Goal: Task Accomplishment & Management: Complete application form

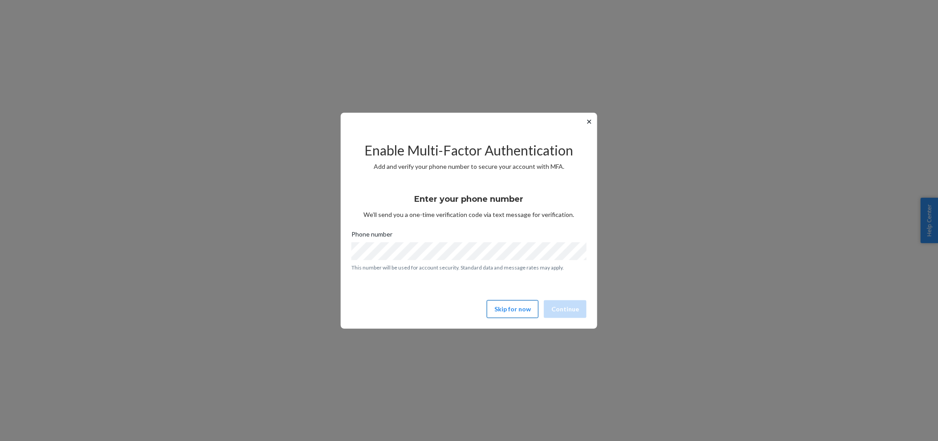
click at [515, 312] on button "Skip for now" at bounding box center [513, 309] width 52 height 18
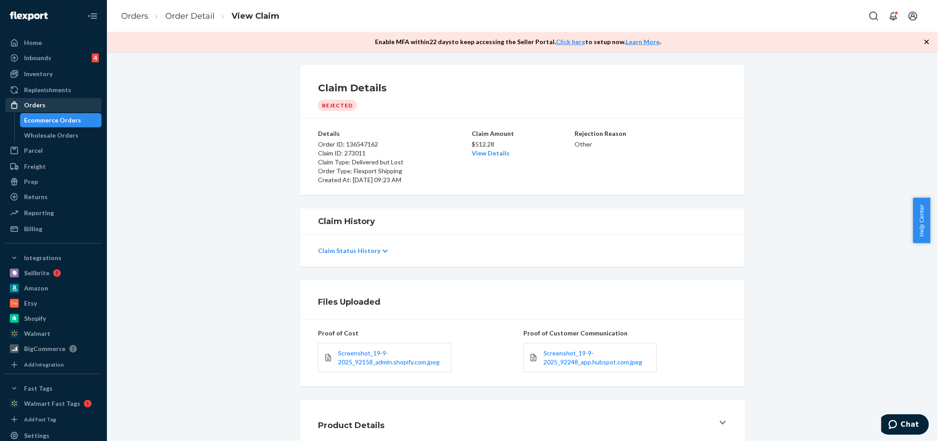
click at [31, 103] on div "Orders" at bounding box center [34, 105] width 21 height 9
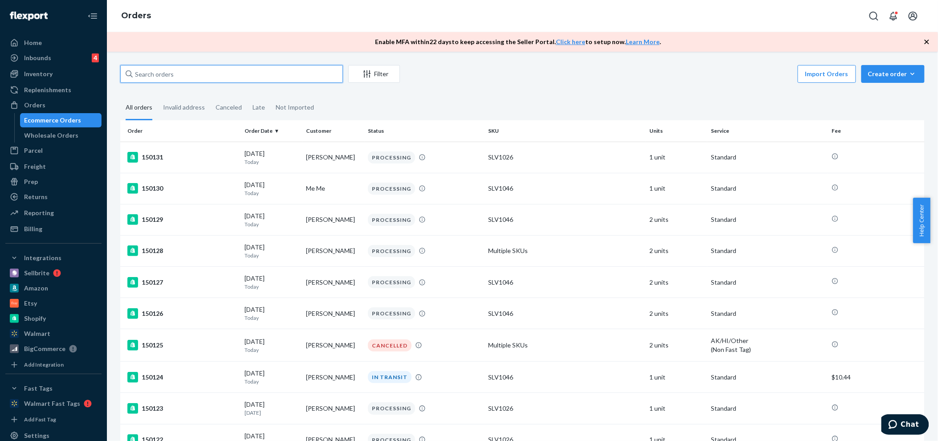
click at [161, 80] on input "text" at bounding box center [231, 74] width 223 height 18
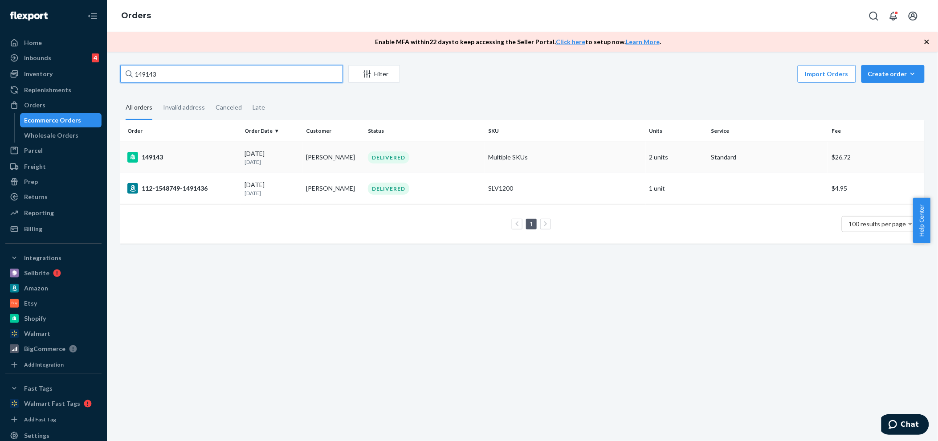
type input "149143"
click at [157, 155] on div "149143" at bounding box center [182, 157] width 110 height 11
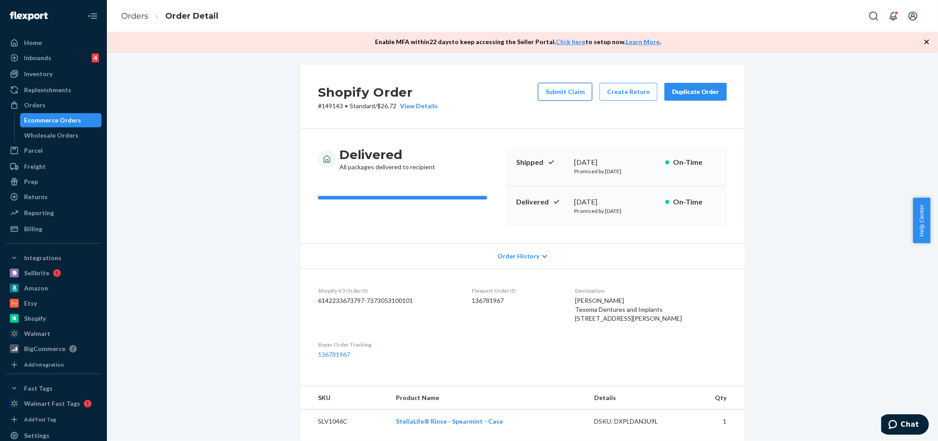
click at [567, 92] on button "Submit Claim" at bounding box center [565, 92] width 54 height 18
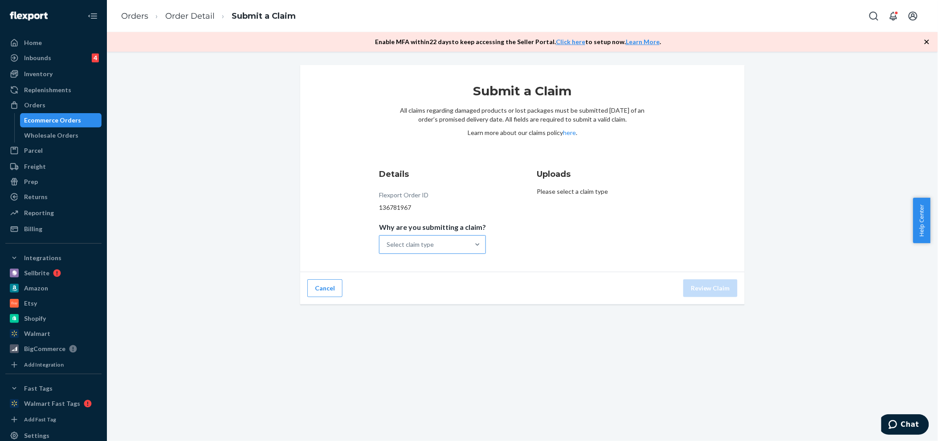
click at [403, 244] on div "Select claim type" at bounding box center [410, 244] width 47 height 9
click at [388, 244] on input "Why are you submitting a claim? Select claim type" at bounding box center [387, 244] width 1 height 9
click at [433, 265] on div "Order delivered but lost" at bounding box center [432, 267] width 103 height 18
click at [388, 249] on input "Why are you submitting a claim? option Order delivered but lost focused, 1 of 4…" at bounding box center [387, 244] width 1 height 9
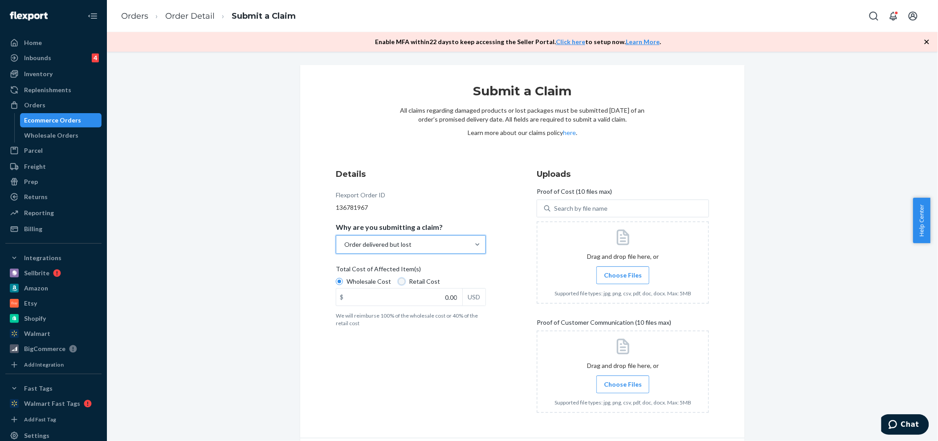
click at [398, 281] on input "Retail Cost" at bounding box center [401, 281] width 7 height 7
radio input "true"
radio input "false"
click at [614, 275] on span "Choose Files" at bounding box center [623, 275] width 38 height 9
click at [623, 275] on input "Choose Files" at bounding box center [623, 275] width 0 height 10
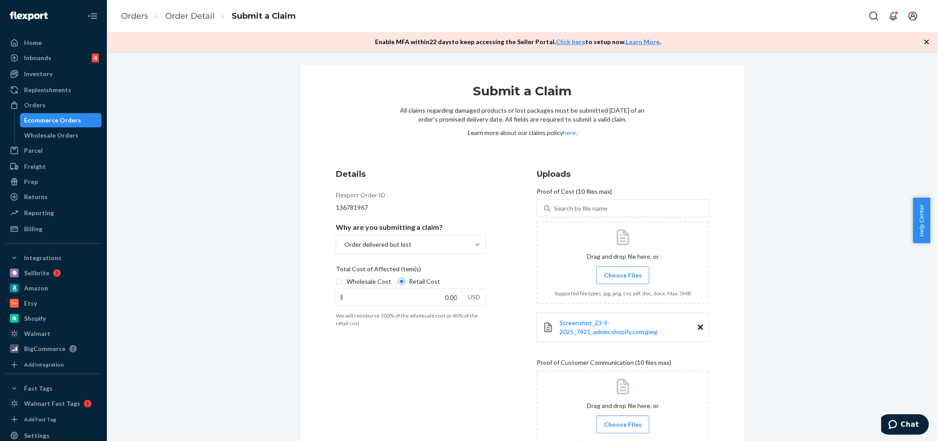
click at [626, 380] on icon at bounding box center [623, 386] width 19 height 19
click at [622, 423] on span "Choose Files" at bounding box center [623, 424] width 38 height 9
click at [623, 423] on input "Choose Files" at bounding box center [623, 425] width 0 height 10
click at [405, 295] on input "0.00" at bounding box center [399, 297] width 126 height 17
type input "815.76"
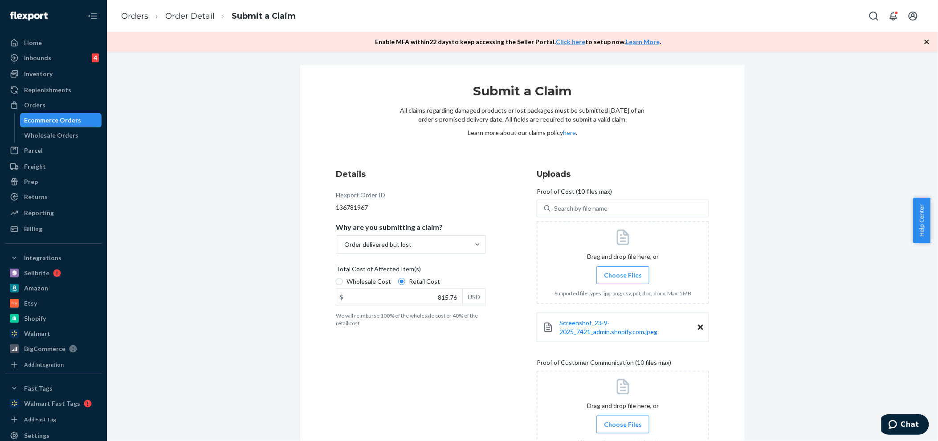
click at [425, 363] on div "Details Flexport Order ID 136781967 Why are you submitting a claim? Order deliv…" at bounding box center [422, 334] width 172 height 343
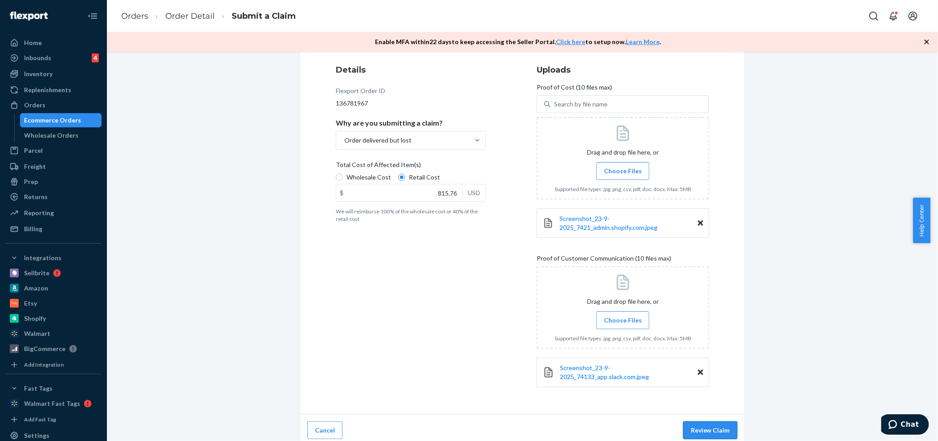
click at [711, 428] on button "Review Claim" at bounding box center [710, 430] width 54 height 18
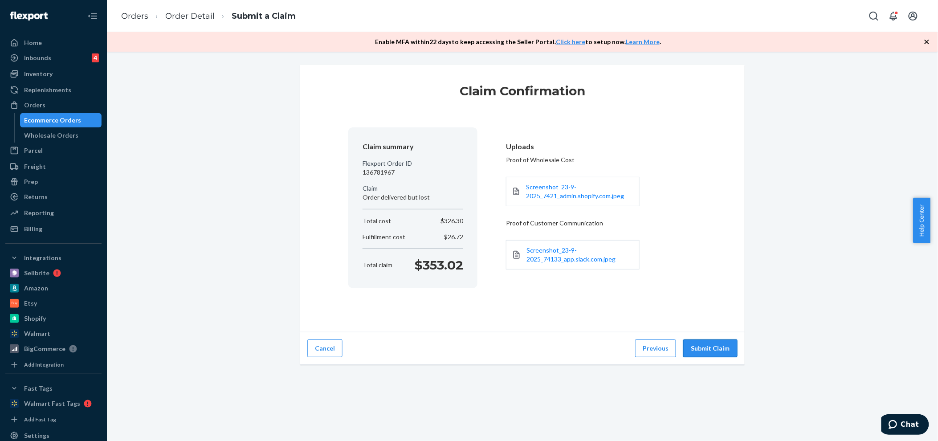
click at [716, 350] on button "Submit Claim" at bounding box center [710, 349] width 54 height 18
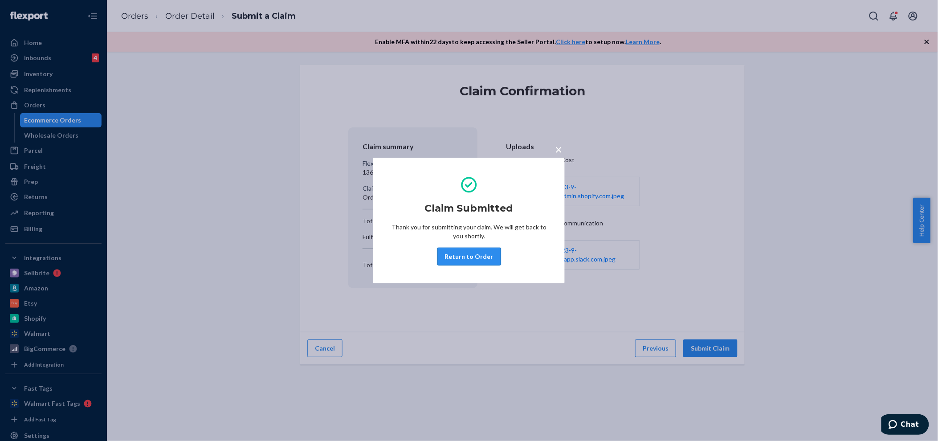
click at [469, 257] on button "Return to Order" at bounding box center [470, 257] width 64 height 18
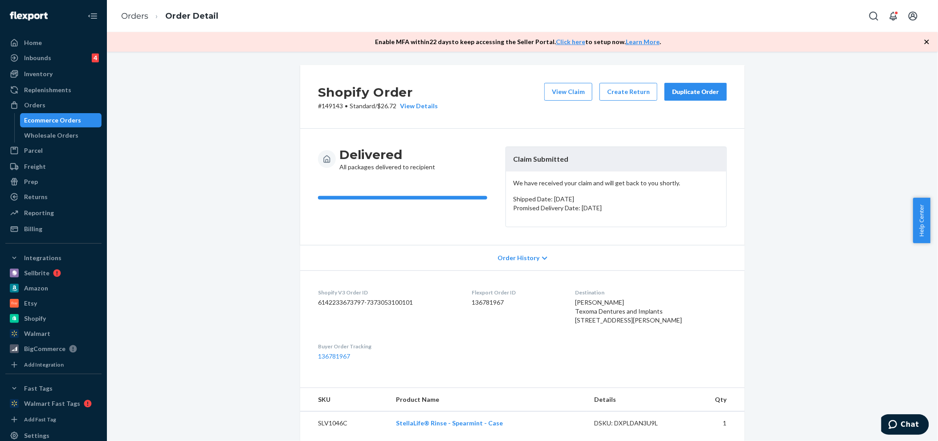
click at [600, 303] on span "Gaby Guajardo Texoma Dentures and Implants 3515 N Loy Lake Rd Sherman, TX 75090…" at bounding box center [628, 311] width 107 height 25
copy span "Gaby Guajardo"
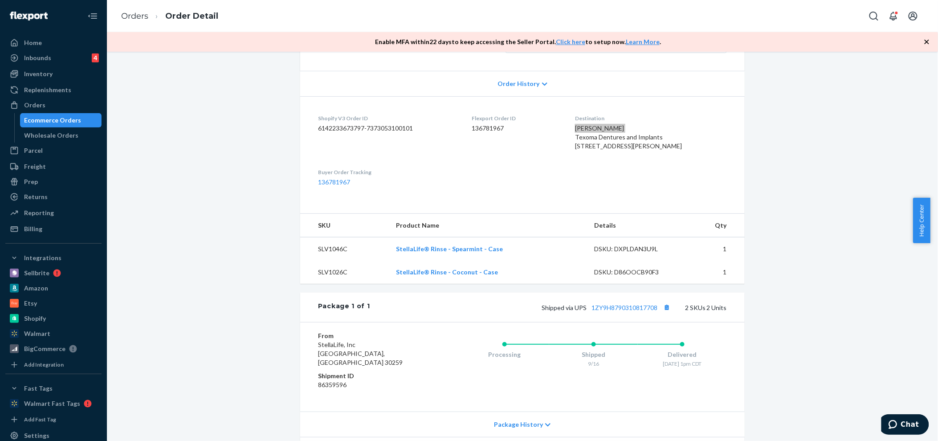
scroll to position [198, 0]
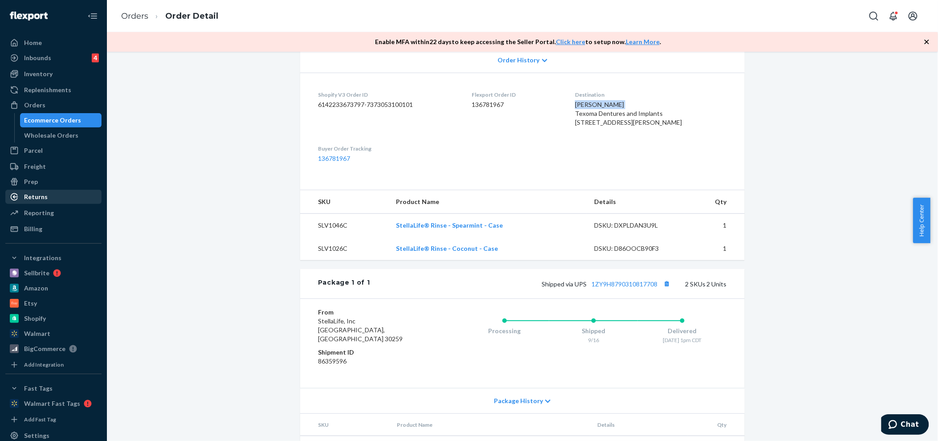
click at [34, 196] on div "Returns" at bounding box center [36, 196] width 24 height 9
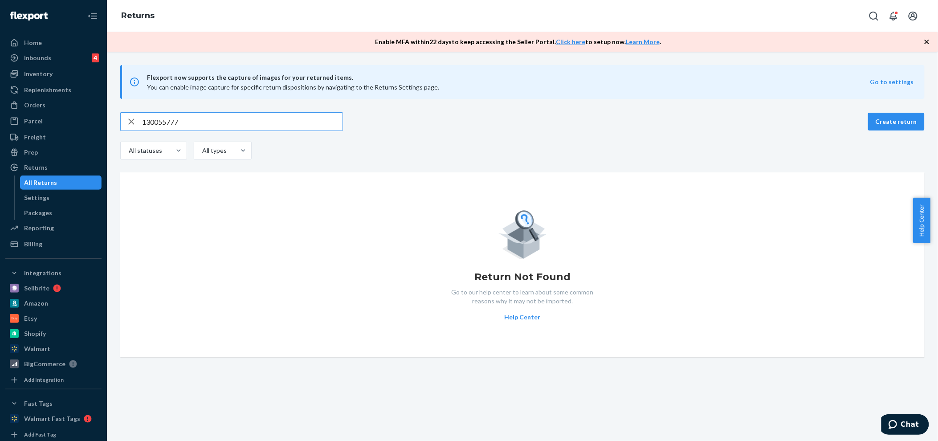
type input "130055777"
click at [140, 119] on div "button" at bounding box center [131, 122] width 21 height 18
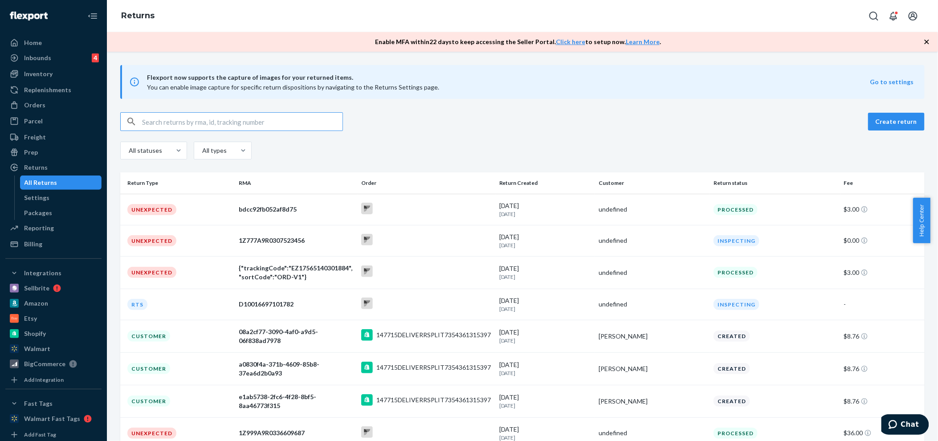
click at [144, 120] on input "text" at bounding box center [242, 122] width 200 height 18
paste input "130055777"
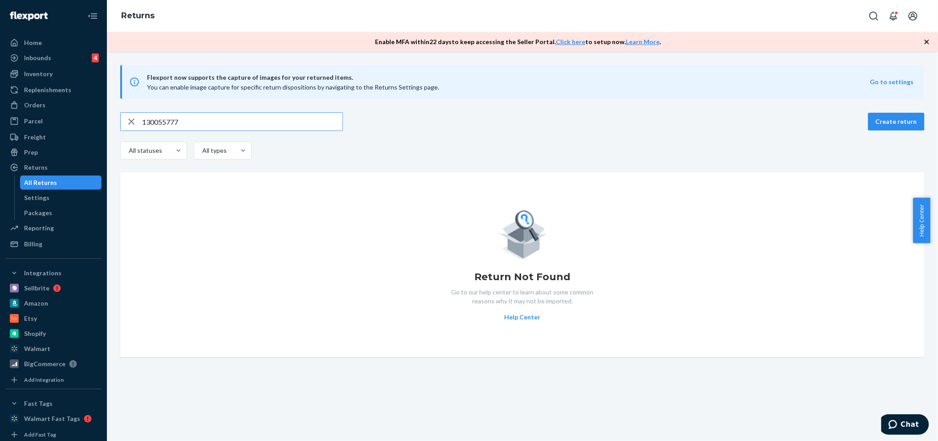
click at [189, 125] on input "130055777" at bounding box center [242, 122] width 200 height 18
click at [189, 126] on input "130055777" at bounding box center [242, 122] width 200 height 18
drag, startPoint x: 183, startPoint y: 118, endPoint x: 147, endPoint y: 120, distance: 35.7
click at [147, 120] on input "130055777" at bounding box center [242, 122] width 200 height 18
click at [179, 121] on input "133496" at bounding box center [242, 122] width 200 height 18
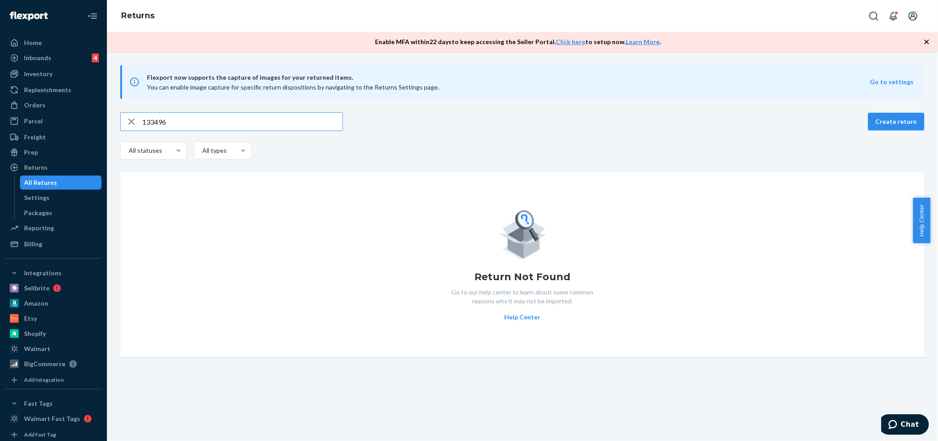
click at [179, 121] on input "133496" at bounding box center [242, 122] width 200 height 18
paste input "Dr. Kami Simian"
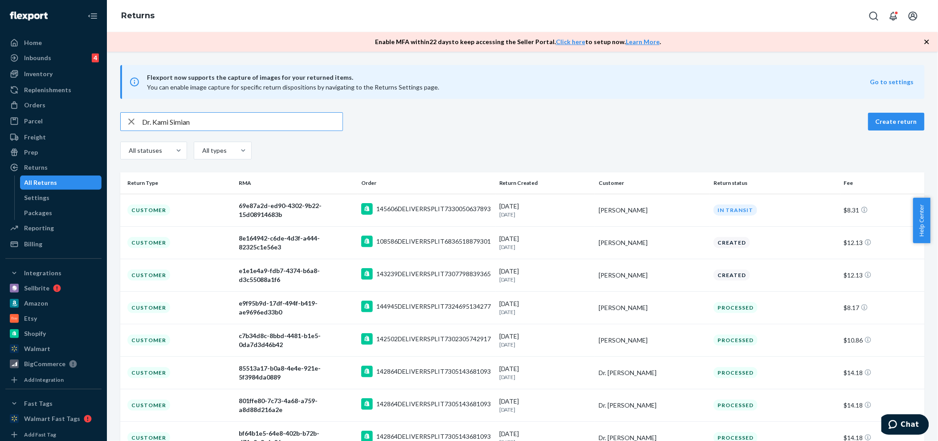
click at [155, 120] on input "Dr. Kami Simian" at bounding box center [242, 122] width 200 height 18
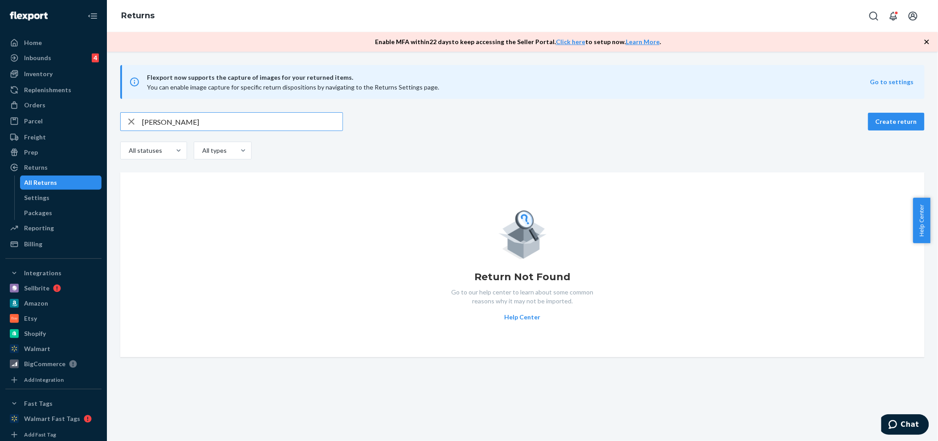
click at [163, 120] on input "Kami Simian" at bounding box center [242, 122] width 200 height 18
type input "Simian"
click at [173, 121] on input "Simian" at bounding box center [242, 122] width 200 height 18
click at [34, 101] on div "Orders" at bounding box center [34, 105] width 21 height 9
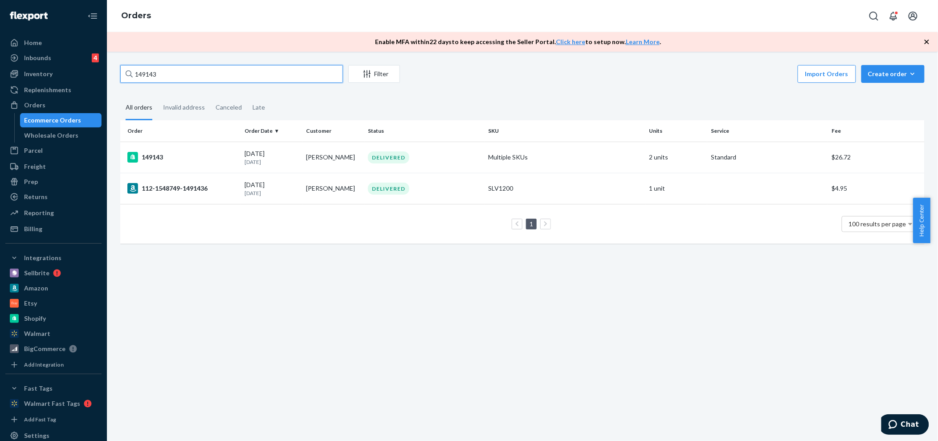
click at [168, 69] on input "149143" at bounding box center [231, 74] width 223 height 18
paste input "Laura Rabe"
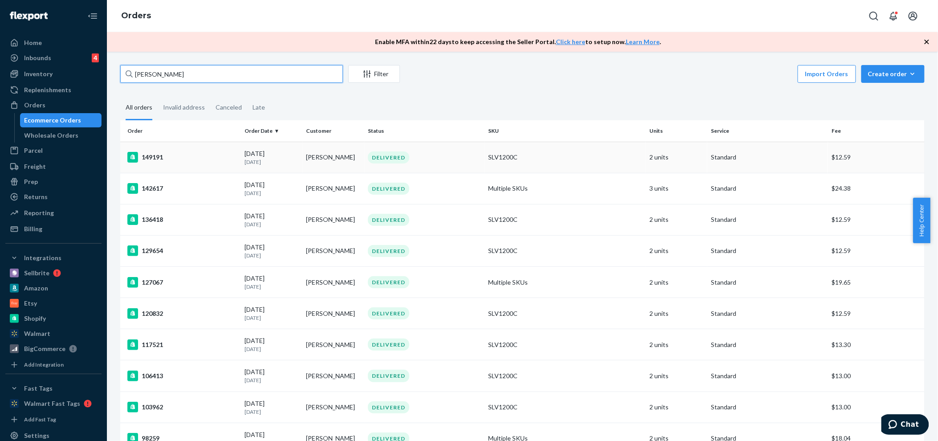
type input "Laura Rabe"
click at [151, 160] on div "149191" at bounding box center [182, 157] width 110 height 11
click at [157, 188] on div "142617" at bounding box center [182, 188] width 110 height 11
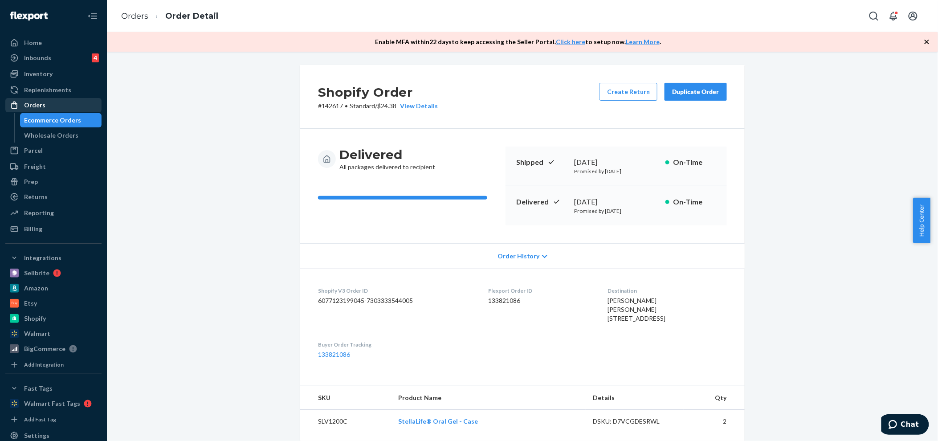
click at [45, 104] on div "Orders" at bounding box center [53, 105] width 94 height 12
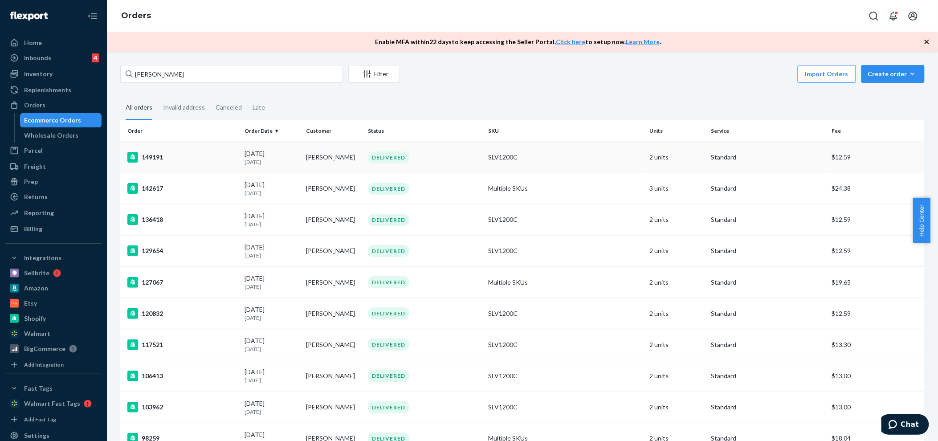
click at [159, 156] on div "149191" at bounding box center [182, 157] width 110 height 11
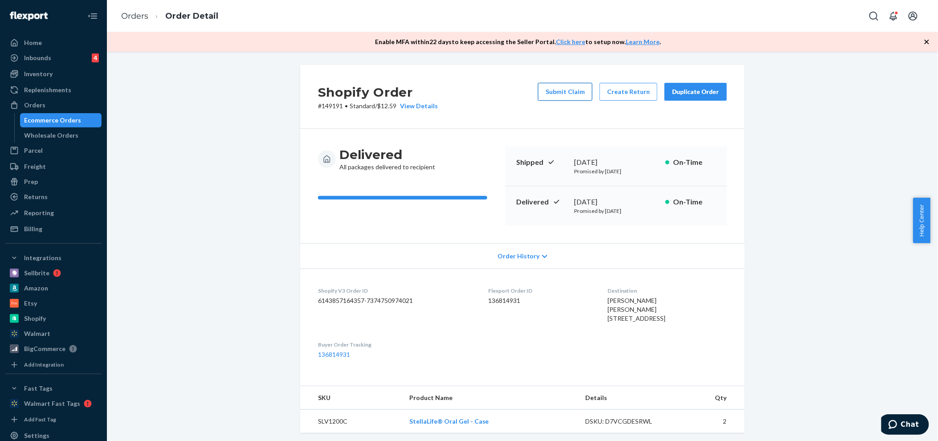
click at [573, 92] on button "Submit Claim" at bounding box center [565, 92] width 54 height 18
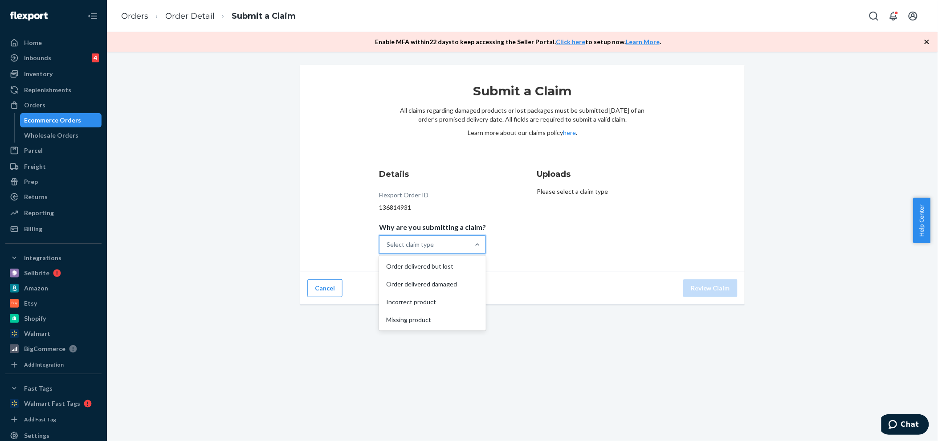
click at [431, 244] on div "Select claim type" at bounding box center [410, 244] width 47 height 9
click at [388, 244] on input "Why are you submitting a claim? option Order delivered but lost focused, 1 of 4…" at bounding box center [387, 244] width 1 height 9
click at [454, 265] on div "Order delivered but lost" at bounding box center [432, 267] width 103 height 18
click at [388, 249] on input "Why are you submitting a claim? option Order delivered but lost focused, 1 of 4…" at bounding box center [387, 244] width 1 height 9
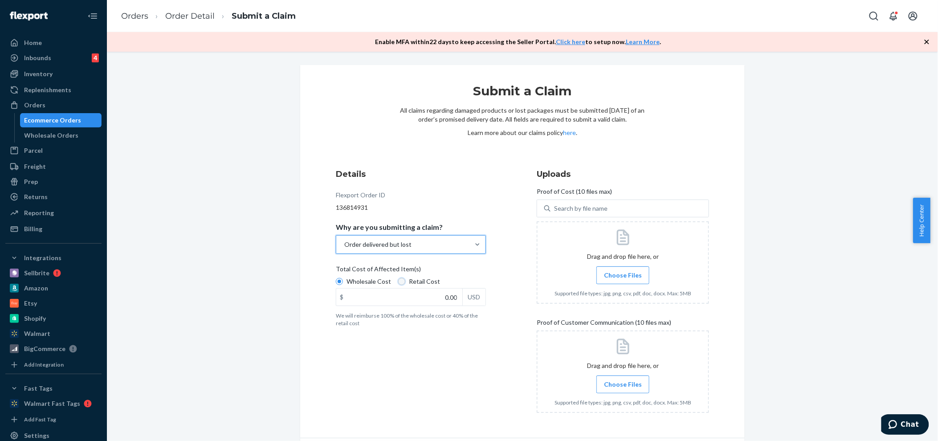
click at [398, 278] on input "Retail Cost" at bounding box center [401, 281] width 7 height 7
radio input "true"
radio input "false"
click at [443, 298] on input "0.00" at bounding box center [399, 297] width 126 height 17
type input "839.76"
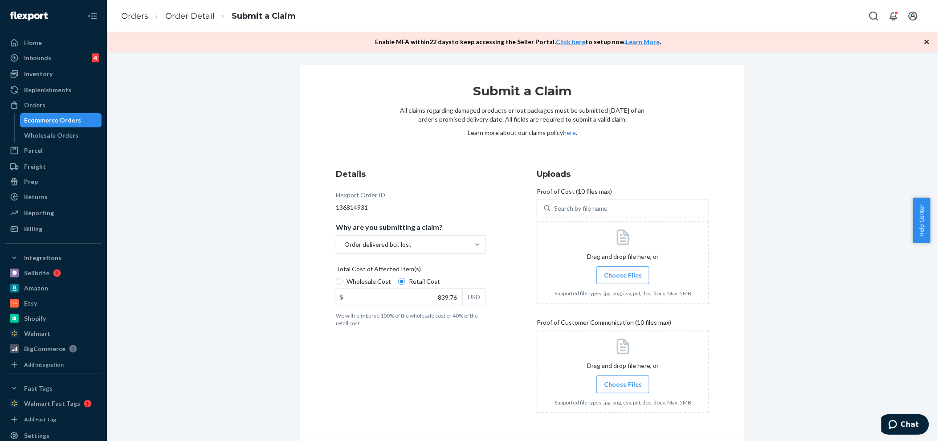
click at [457, 330] on div "Details Flexport Order ID 136814931 Why are you submitting a claim? Order deliv…" at bounding box center [422, 294] width 172 height 262
click at [620, 272] on span "Choose Files" at bounding box center [623, 275] width 38 height 9
click at [623, 272] on input "Choose Files" at bounding box center [623, 275] width 0 height 10
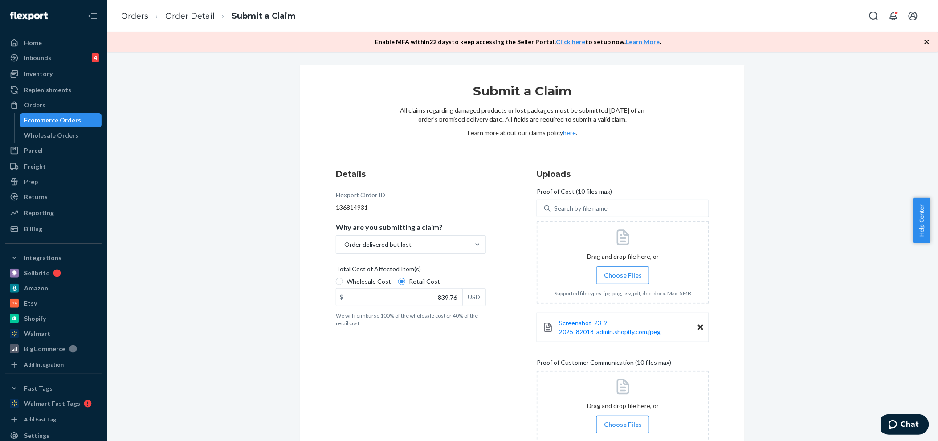
scroll to position [70, 0]
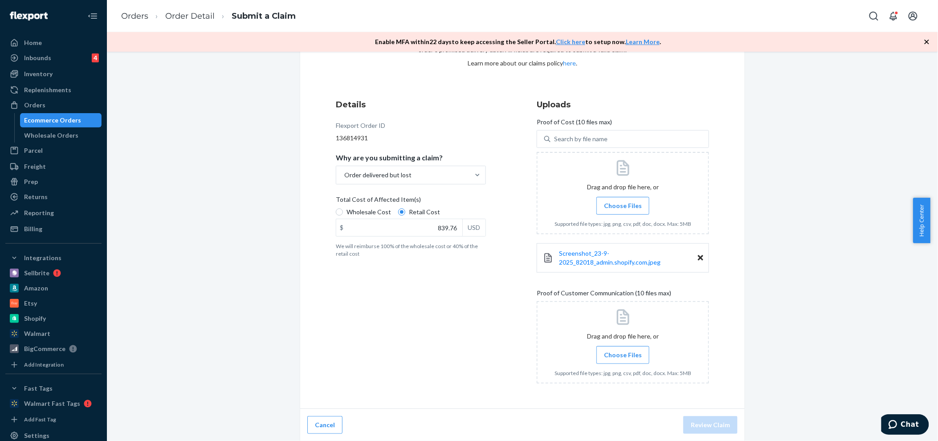
click at [614, 357] on span "Choose Files" at bounding box center [623, 355] width 38 height 9
click at [623, 357] on input "Choose Files" at bounding box center [623, 355] width 0 height 10
click at [615, 355] on span "Choose Files" at bounding box center [623, 355] width 38 height 9
click at [623, 355] on input "Choose Files" at bounding box center [623, 355] width 0 height 10
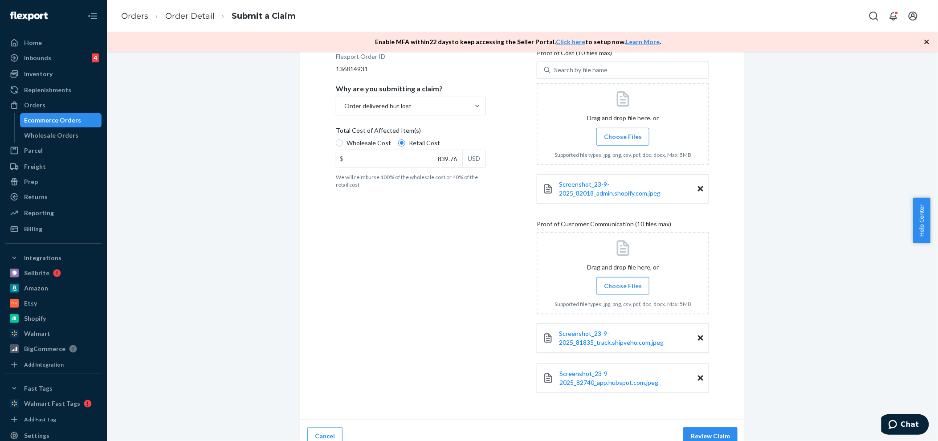
scroll to position [150, 0]
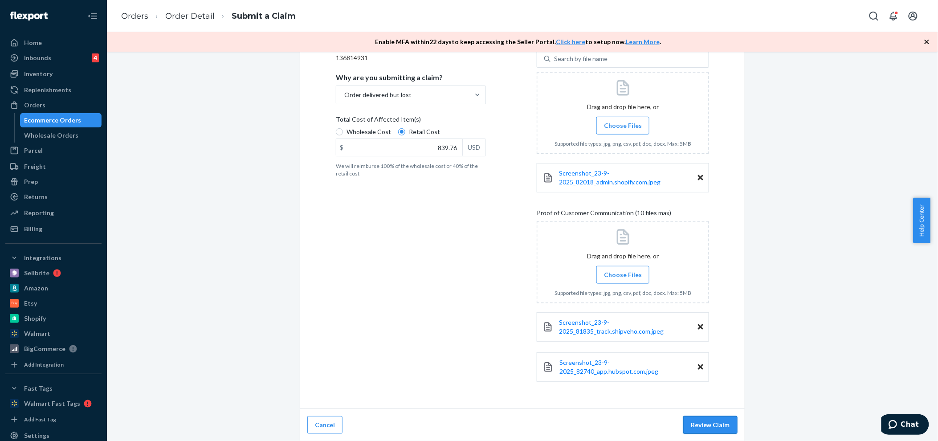
click at [713, 425] on button "Review Claim" at bounding box center [710, 425] width 54 height 18
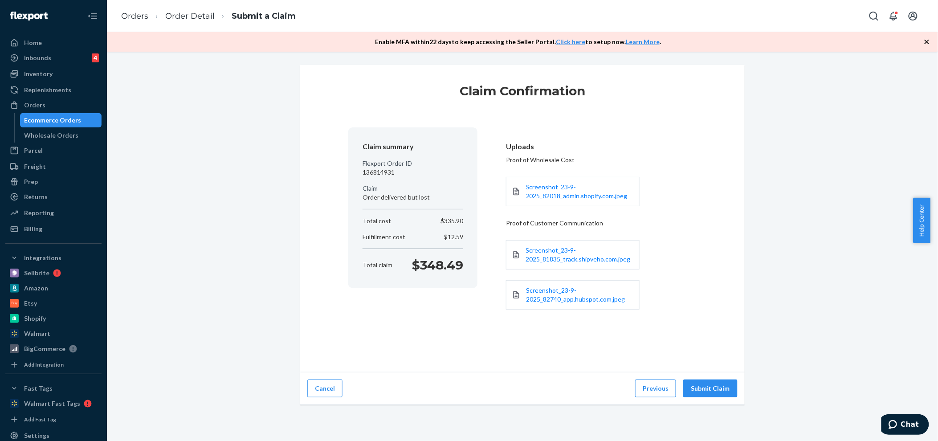
click at [376, 175] on p "136814931" at bounding box center [413, 172] width 101 height 9
copy p "136814931"
click at [696, 390] on button "Submit Claim" at bounding box center [710, 389] width 54 height 18
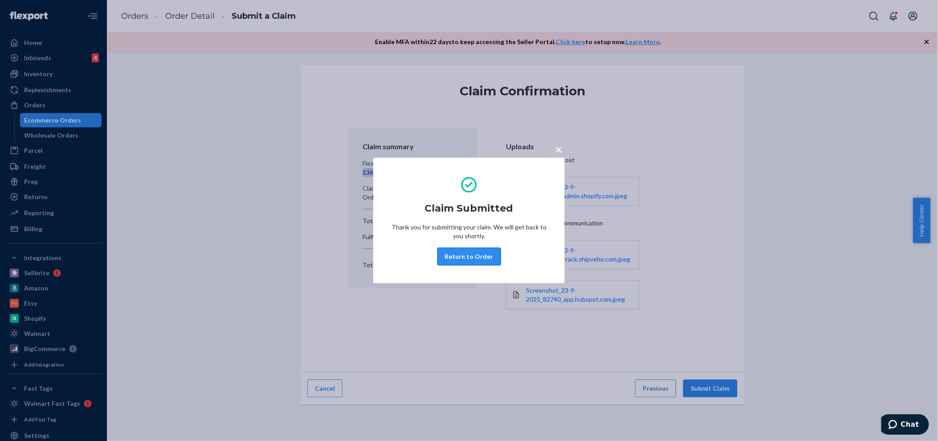
click at [487, 256] on button "Return to Order" at bounding box center [470, 257] width 64 height 18
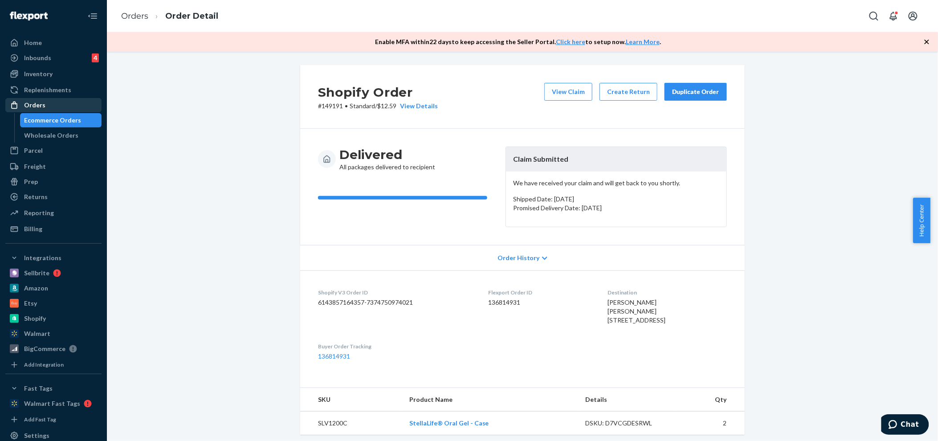
click at [39, 101] on div "Orders" at bounding box center [34, 105] width 21 height 9
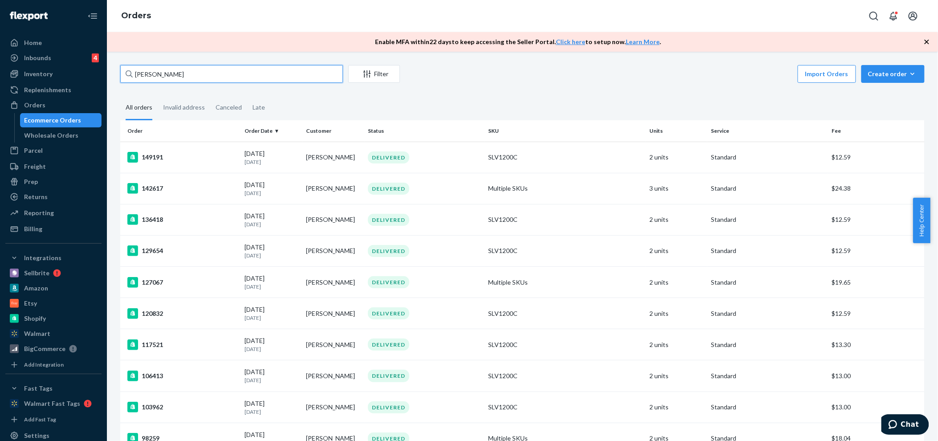
click at [172, 76] on input "Laura Rabe" at bounding box center [231, 74] width 223 height 18
paste input "venus perez"
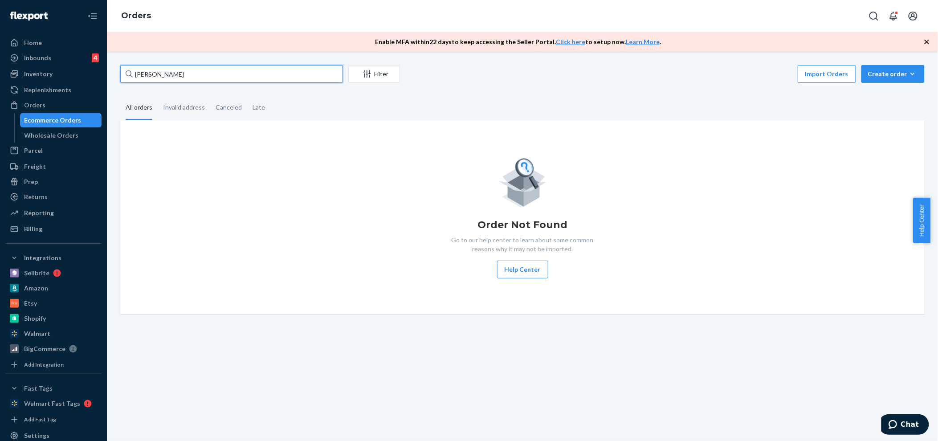
click at [174, 74] on input "venus perez" at bounding box center [231, 74] width 223 height 18
drag, startPoint x: 170, startPoint y: 74, endPoint x: 135, endPoint y: 72, distance: 35.3
click at [135, 72] on input "venus perez" at bounding box center [231, 74] width 223 height 18
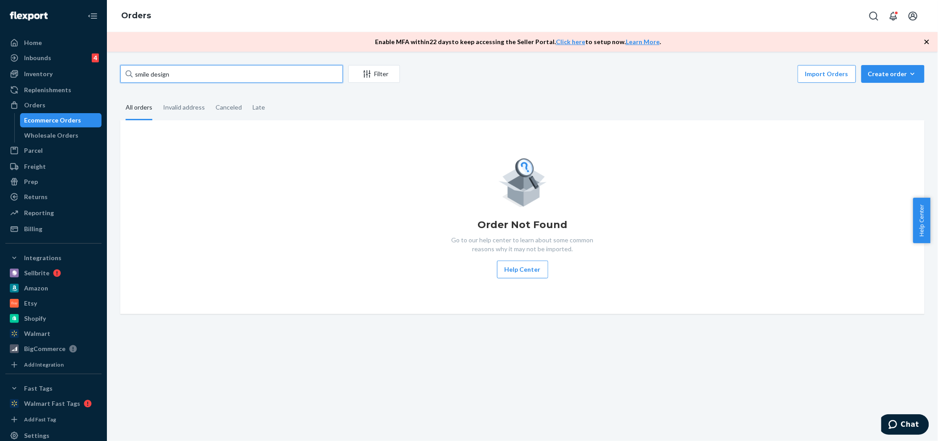
click at [282, 74] on input "smile design" at bounding box center [231, 74] width 223 height 18
type input "88976526"
click at [28, 152] on div "Parcel" at bounding box center [33, 150] width 19 height 9
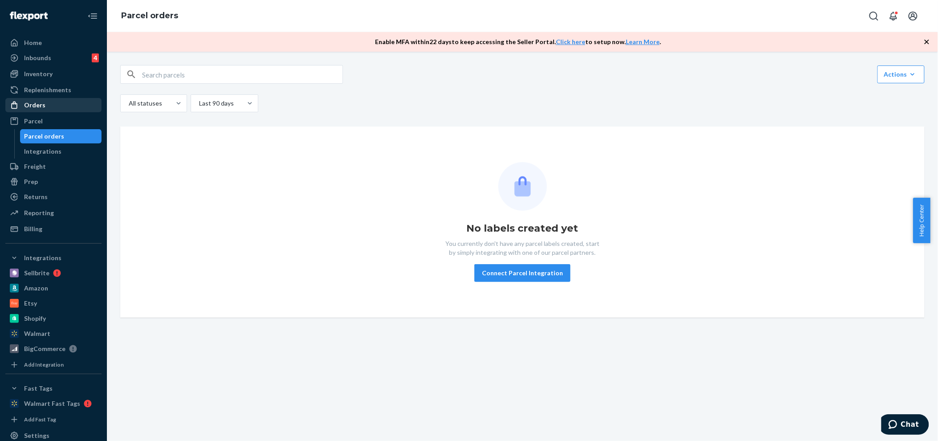
click at [37, 105] on div "Orders" at bounding box center [34, 105] width 21 height 9
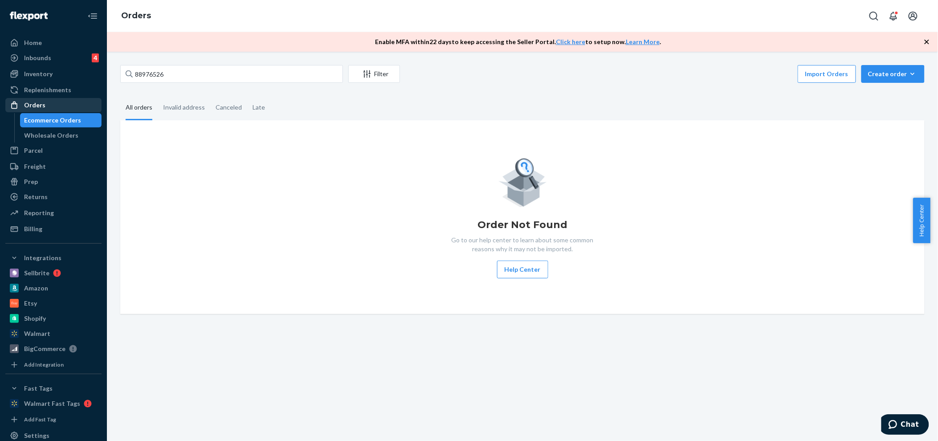
click at [34, 101] on div "Orders" at bounding box center [34, 105] width 21 height 9
click at [176, 73] on input "88976526" at bounding box center [231, 74] width 223 height 18
click at [199, 73] on input "612 Argyle rd apt 4g" at bounding box center [231, 74] width 223 height 18
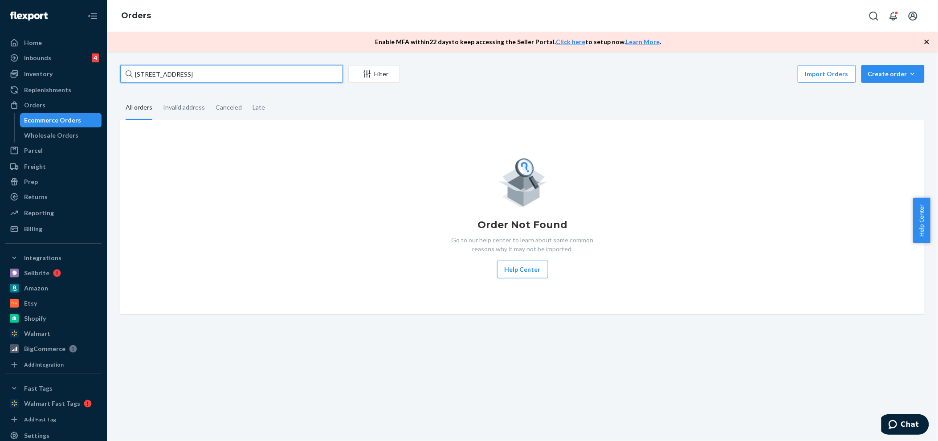
click at [199, 73] on input "612 Argyle rd apt 4g" at bounding box center [231, 74] width 223 height 18
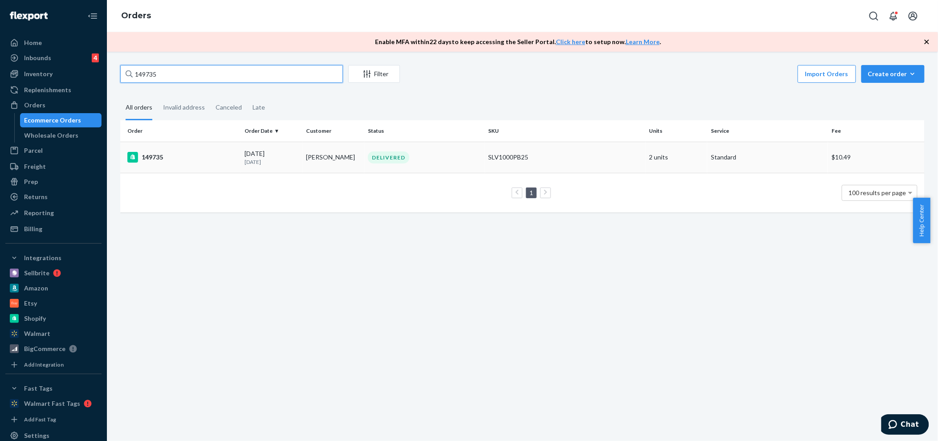
type input "149735"
click at [153, 158] on div "149735" at bounding box center [182, 157] width 110 height 11
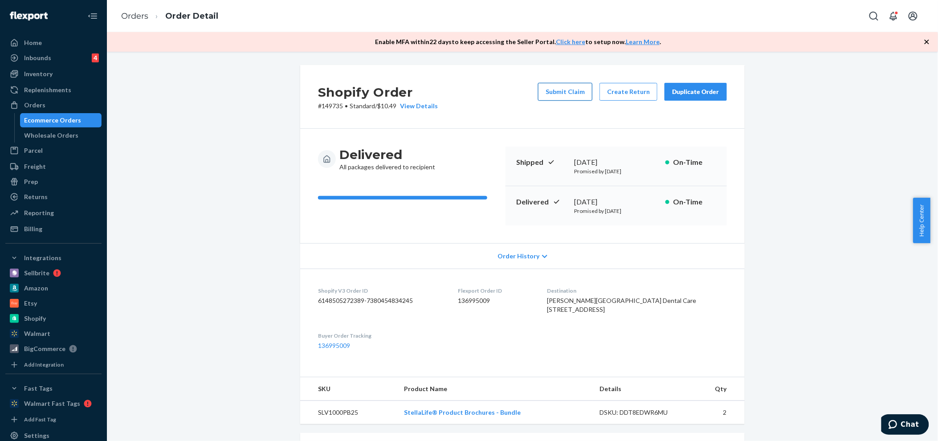
click at [565, 90] on button "Submit Claim" at bounding box center [565, 92] width 54 height 18
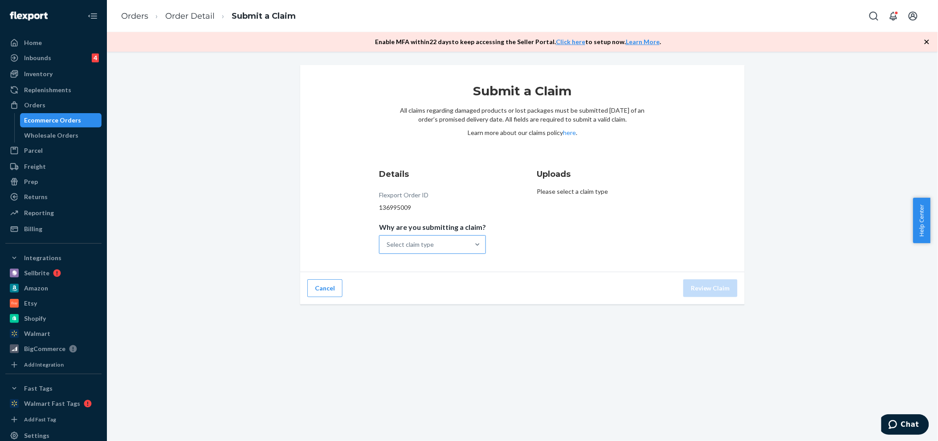
click at [465, 241] on div "Select claim type" at bounding box center [425, 245] width 90 height 18
click at [388, 241] on input "Why are you submitting a claim? Select claim type" at bounding box center [387, 244] width 1 height 9
click at [430, 317] on div "Missing product" at bounding box center [432, 320] width 103 height 18
click at [388, 249] on input "Why are you submitting a claim? option Missing product focused, 4 of 4. 4 resul…" at bounding box center [387, 244] width 1 height 9
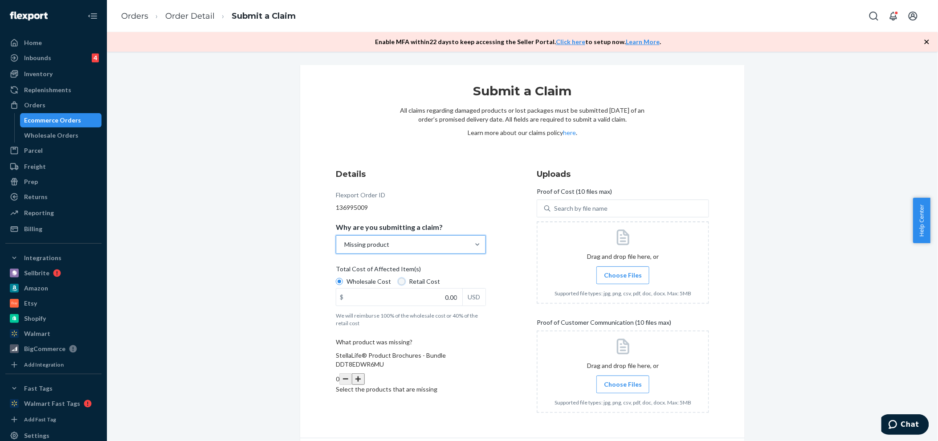
click at [398, 281] on input "Retail Cost" at bounding box center [401, 281] width 7 height 7
radio input "true"
click at [438, 299] on input "0.00" at bounding box center [399, 297] width 126 height 17
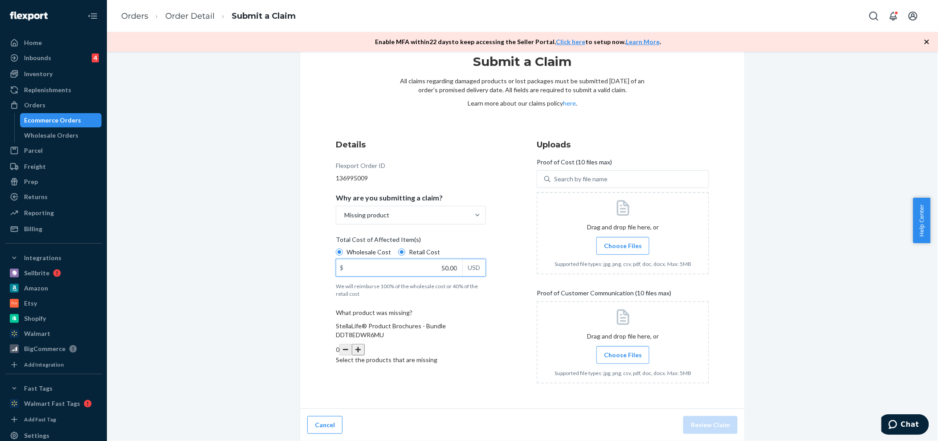
type input "50.00"
click at [364, 344] on button "button" at bounding box center [358, 350] width 12 height 12
click at [621, 243] on span "Choose Files" at bounding box center [623, 245] width 38 height 9
click at [623, 243] on input "Choose Files" at bounding box center [623, 246] width 0 height 10
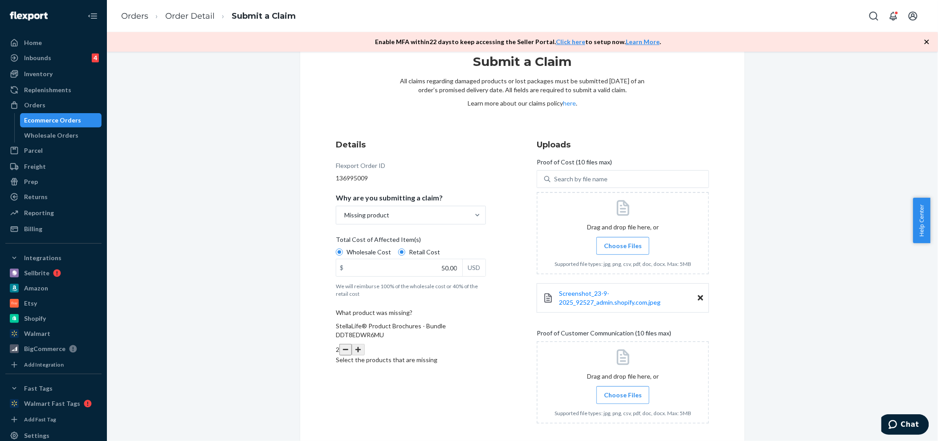
click at [622, 397] on span "Choose Files" at bounding box center [623, 395] width 38 height 9
click at [623, 397] on input "Choose Files" at bounding box center [623, 395] width 0 height 10
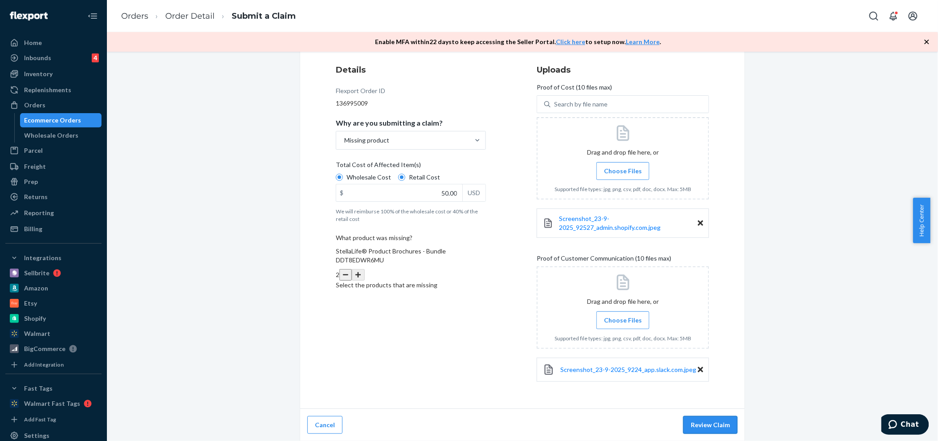
click at [706, 425] on button "Review Claim" at bounding box center [710, 425] width 54 height 18
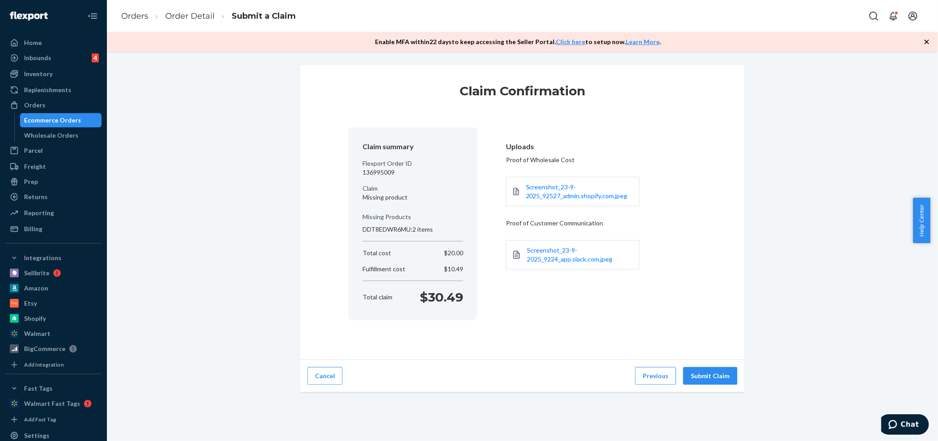
click at [381, 174] on p "136995009" at bounding box center [413, 172] width 101 height 9
copy p "136995009"
click at [34, 72] on div "Inventory" at bounding box center [38, 74] width 29 height 9
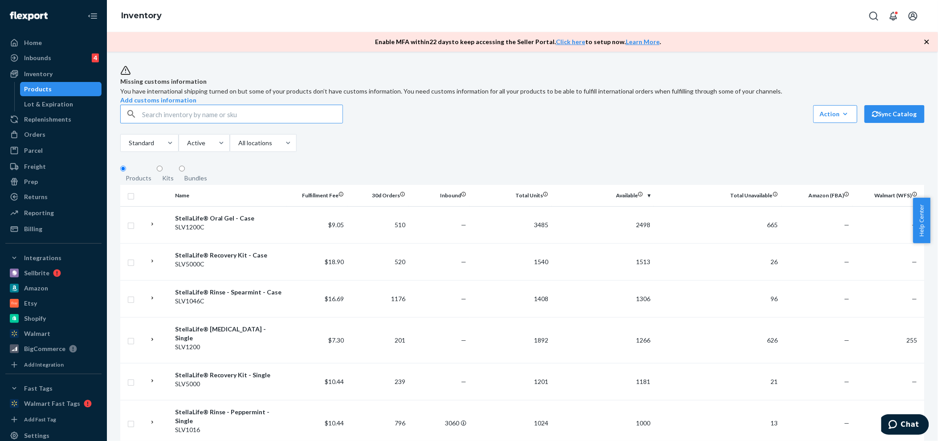
click at [199, 123] on input "text" at bounding box center [242, 114] width 200 height 18
type input "slv1016"
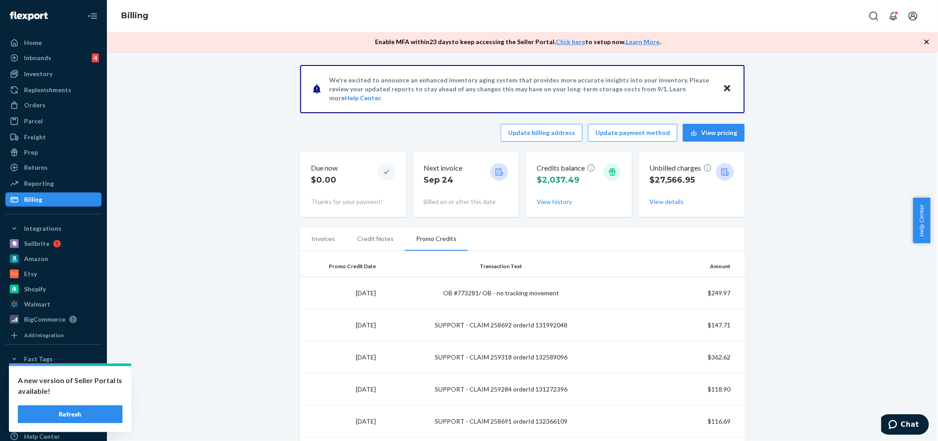
scroll to position [192, 0]
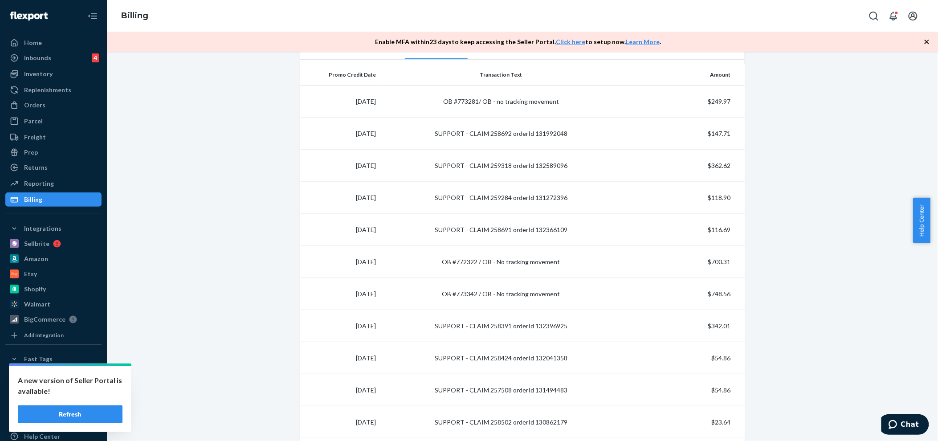
click at [98, 415] on button "Refresh" at bounding box center [70, 414] width 105 height 18
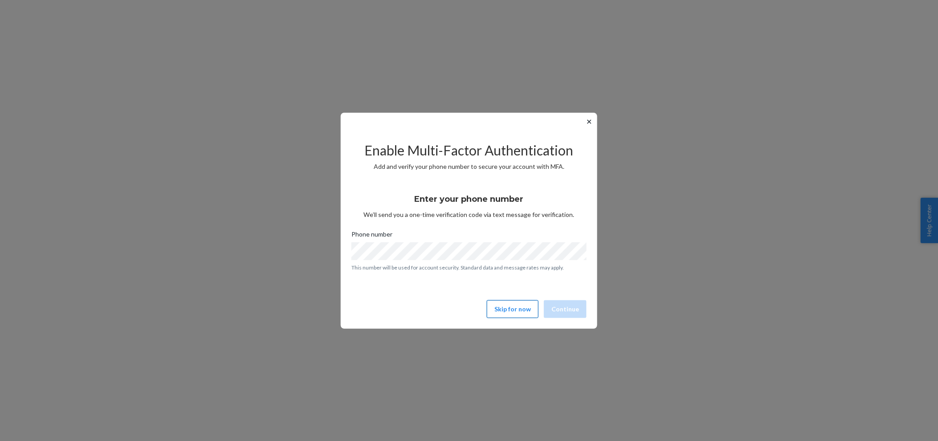
click at [519, 315] on button "Skip for now" at bounding box center [513, 309] width 52 height 18
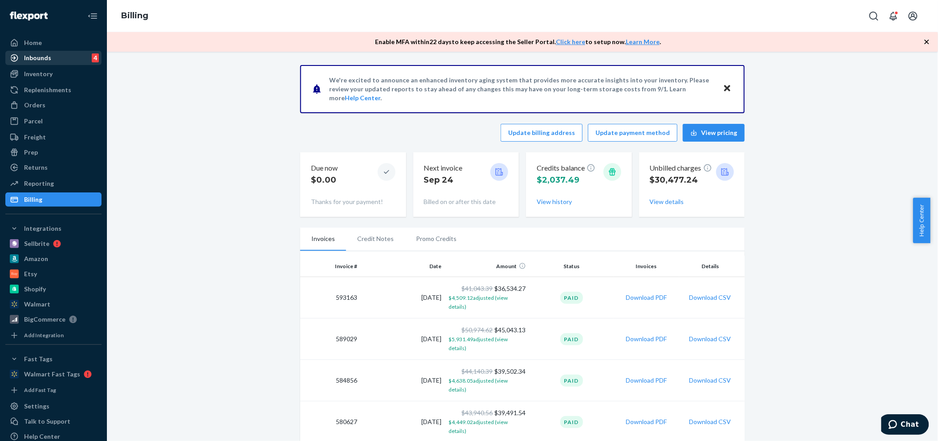
click at [34, 61] on div "Inbounds" at bounding box center [37, 57] width 27 height 9
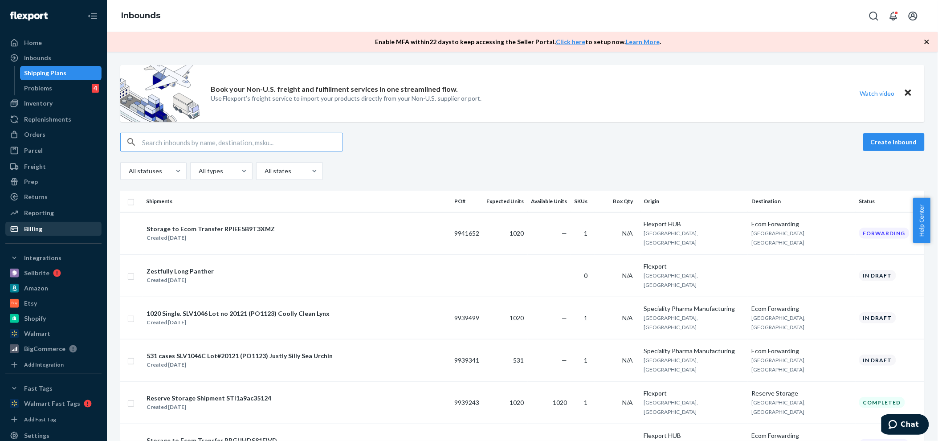
click at [38, 229] on div "Billing" at bounding box center [33, 229] width 18 height 9
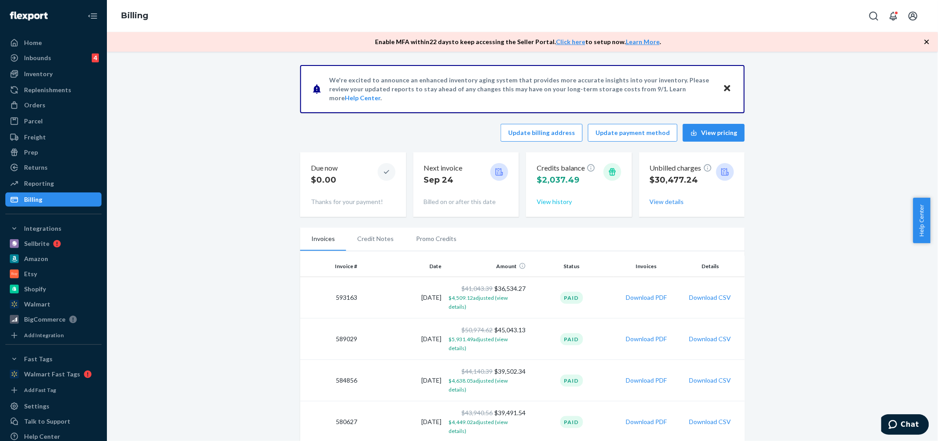
click at [552, 201] on button "View history" at bounding box center [554, 201] width 35 height 9
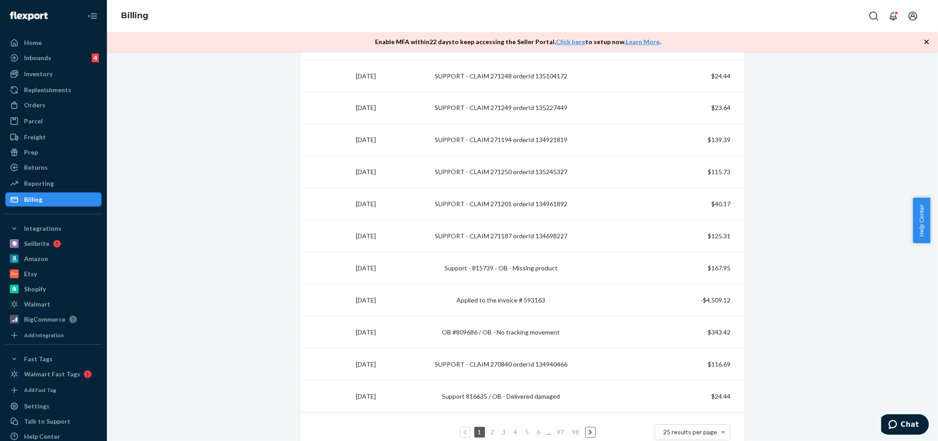
scroll to position [682, 0]
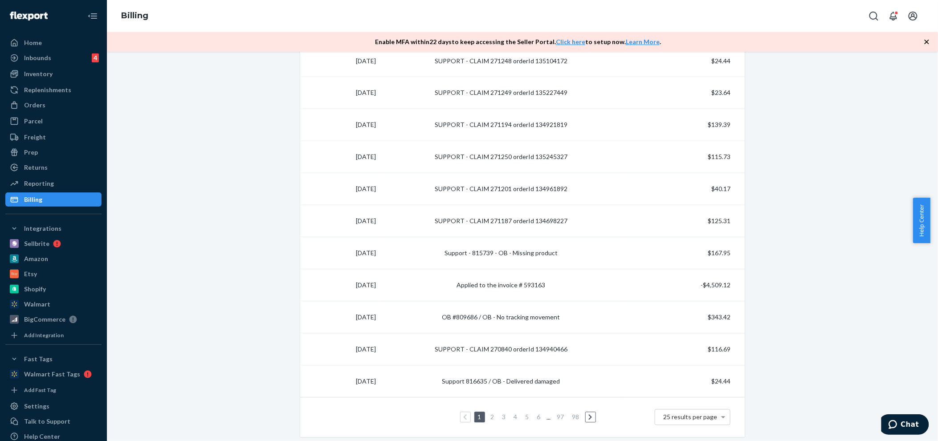
click at [536, 415] on link "6" at bounding box center [539, 417] width 7 height 8
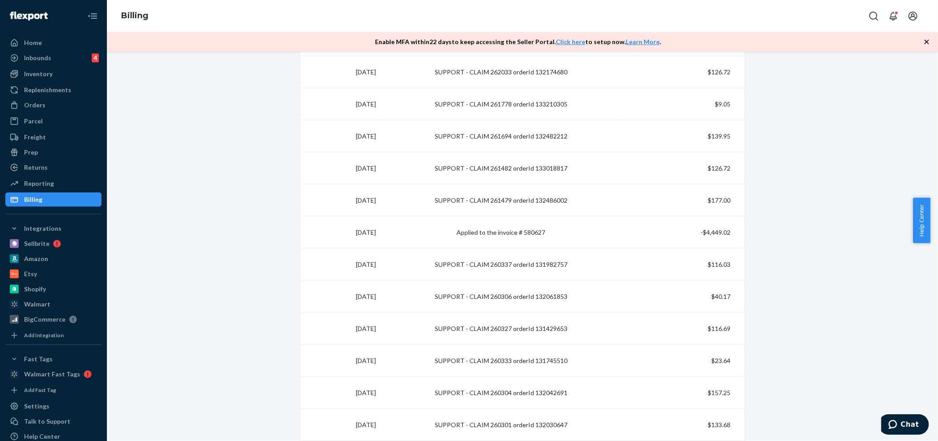
scroll to position [682, 0]
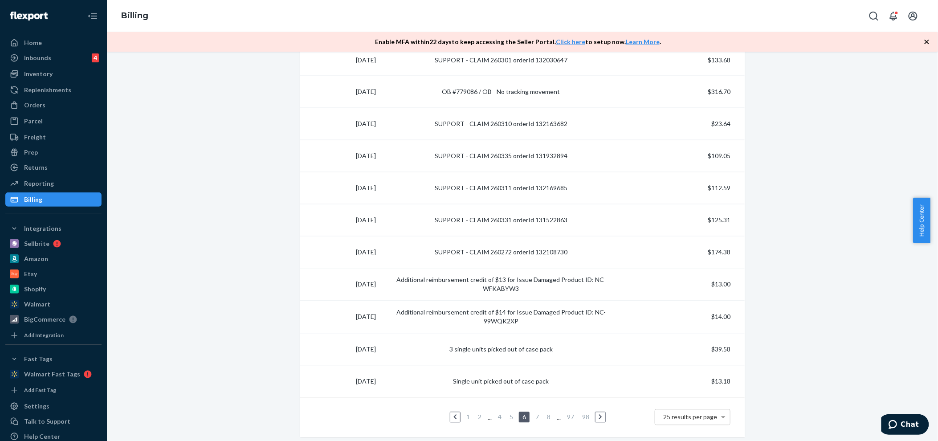
click at [545, 417] on link "8" at bounding box center [548, 417] width 7 height 8
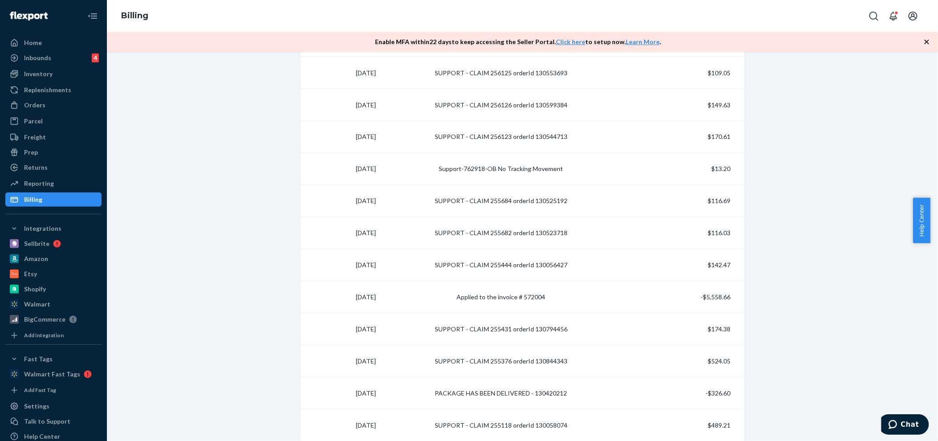
scroll to position [681, 0]
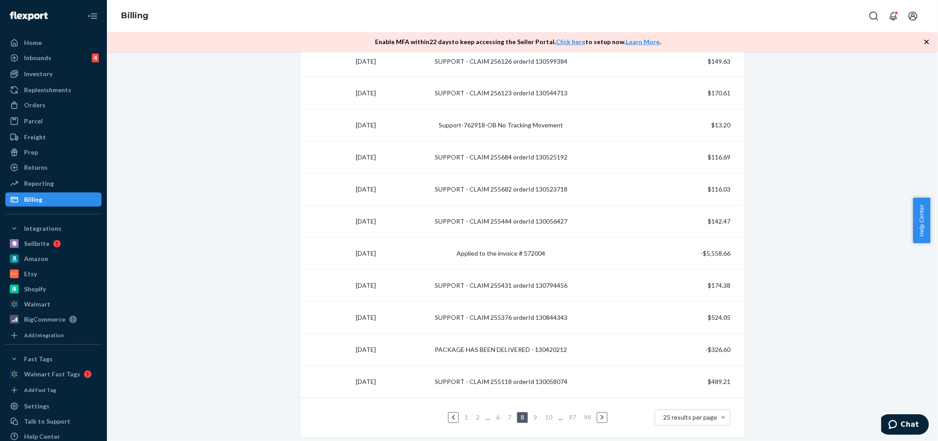
click at [506, 414] on link "7" at bounding box center [509, 418] width 7 height 8
click at [534, 417] on link "8" at bounding box center [537, 418] width 7 height 8
click at [507, 419] on link "7" at bounding box center [509, 418] width 7 height 8
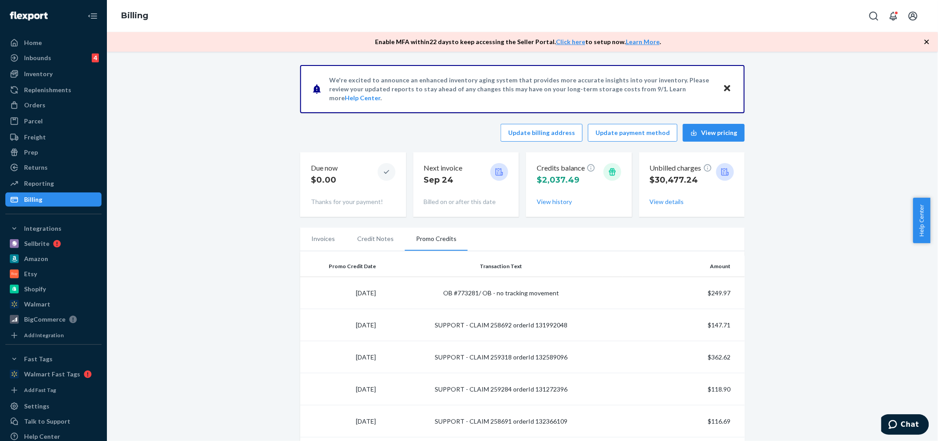
scroll to position [681, 0]
